Goal: Use online tool/utility: Use online tool/utility

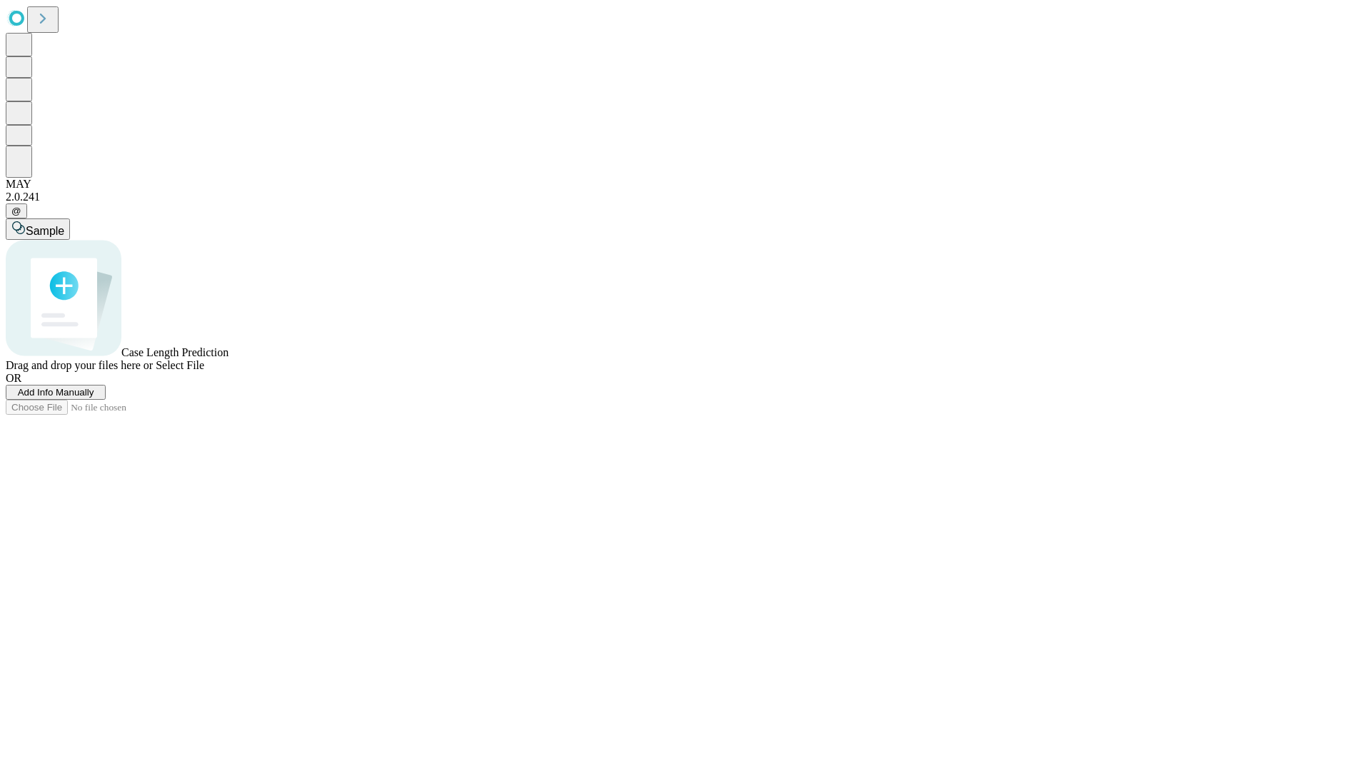
click at [204, 371] on span "Select File" at bounding box center [180, 365] width 49 height 12
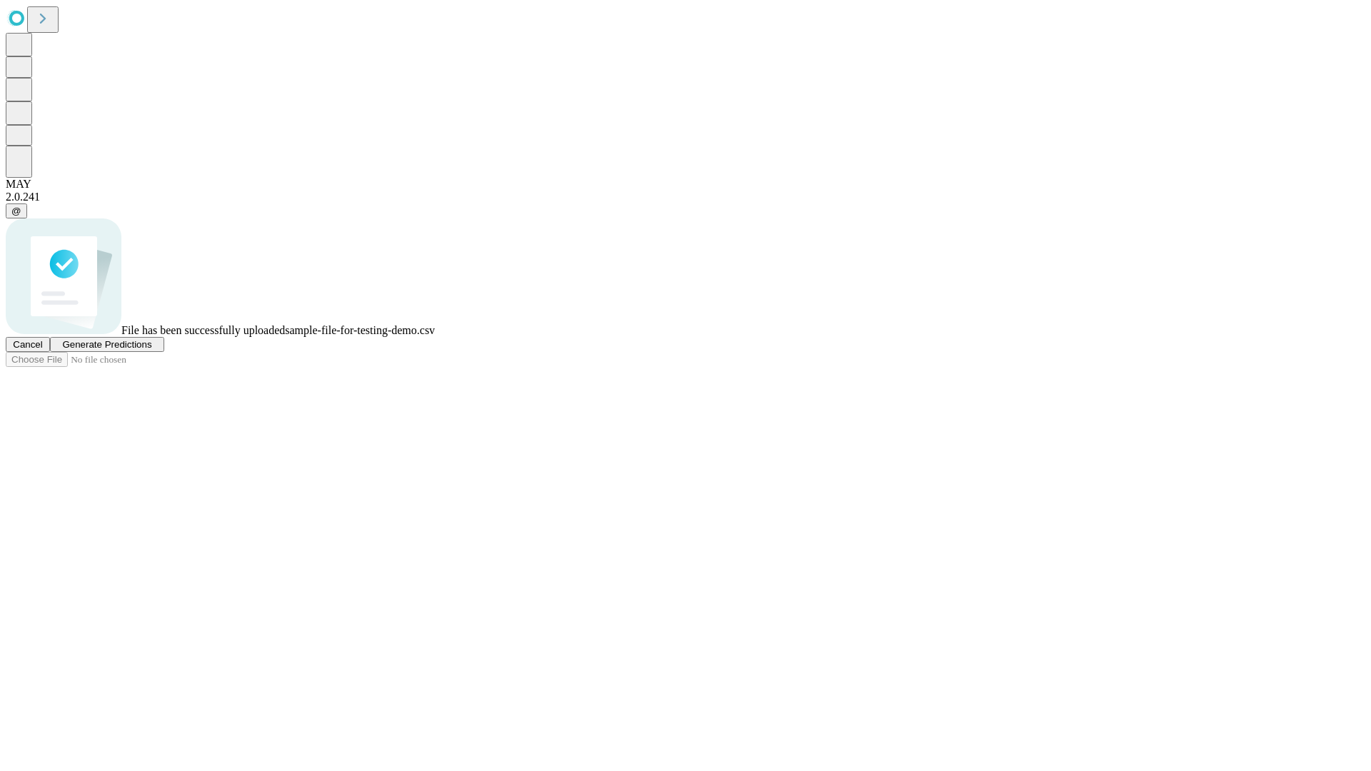
click at [151, 350] on span "Generate Predictions" at bounding box center [106, 344] width 89 height 11
